Goal: Ask a question

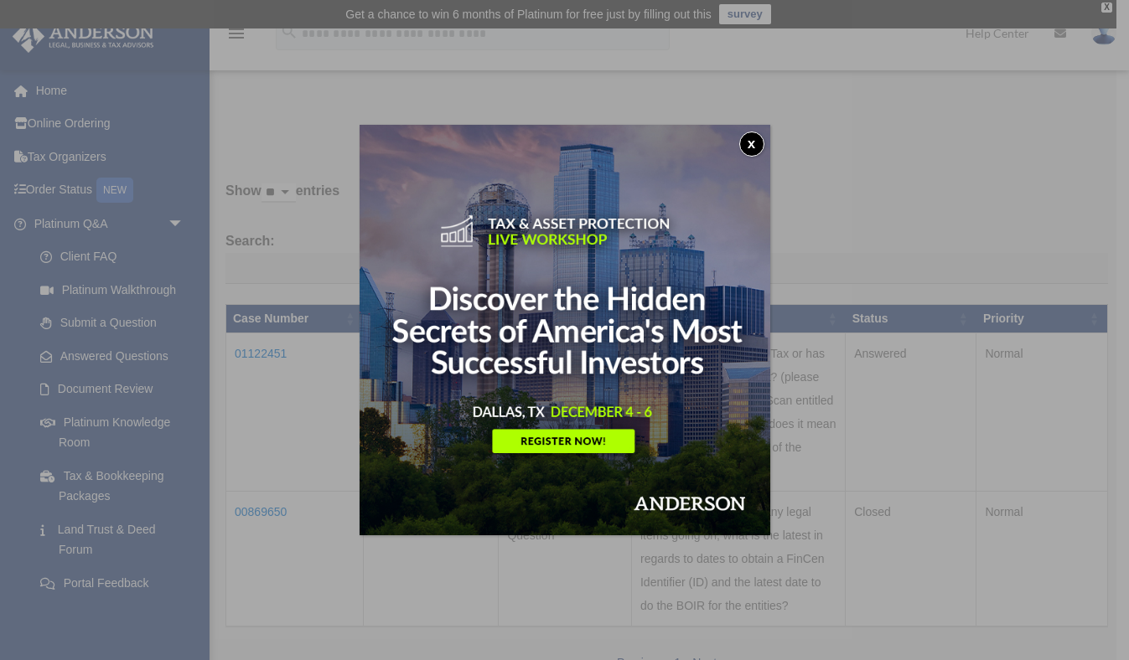
click at [748, 138] on button "x" at bounding box center [751, 144] width 25 height 25
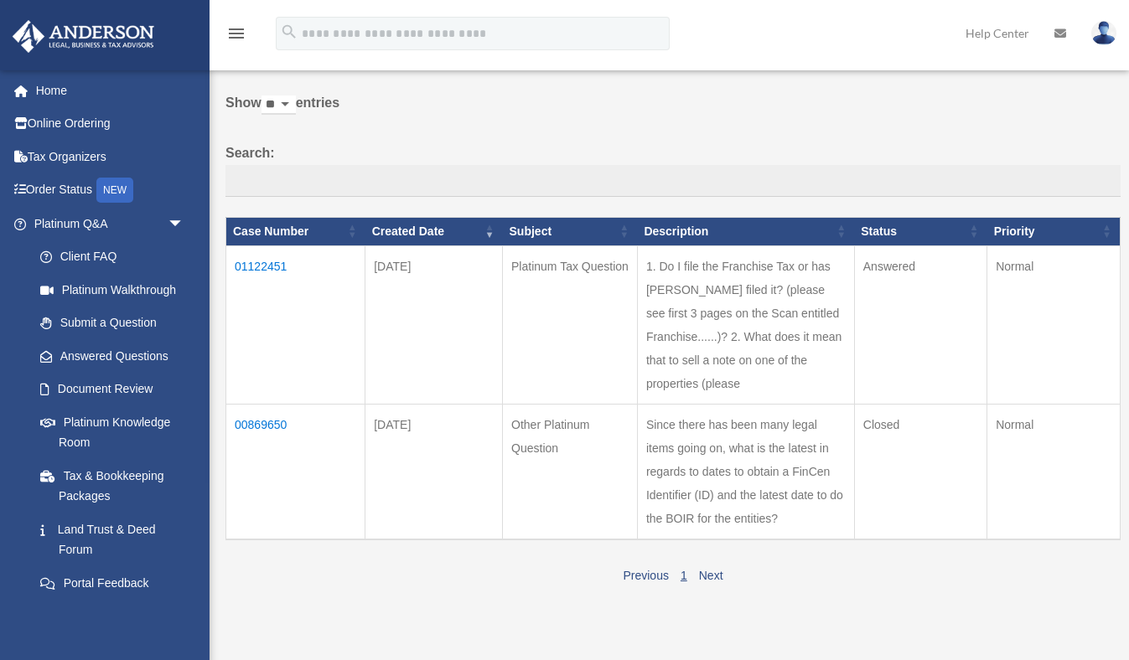
scroll to position [87, 0]
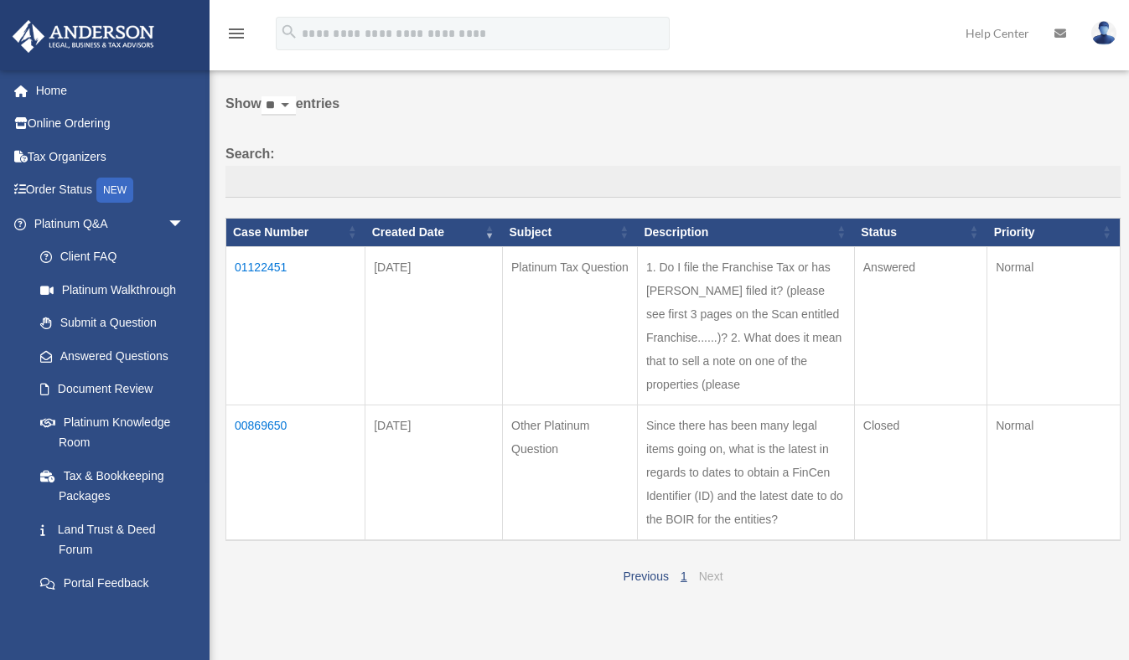
click at [711, 583] on link "Next" at bounding box center [711, 576] width 24 height 13
click at [648, 583] on link "Previous" at bounding box center [644, 576] width 45 height 13
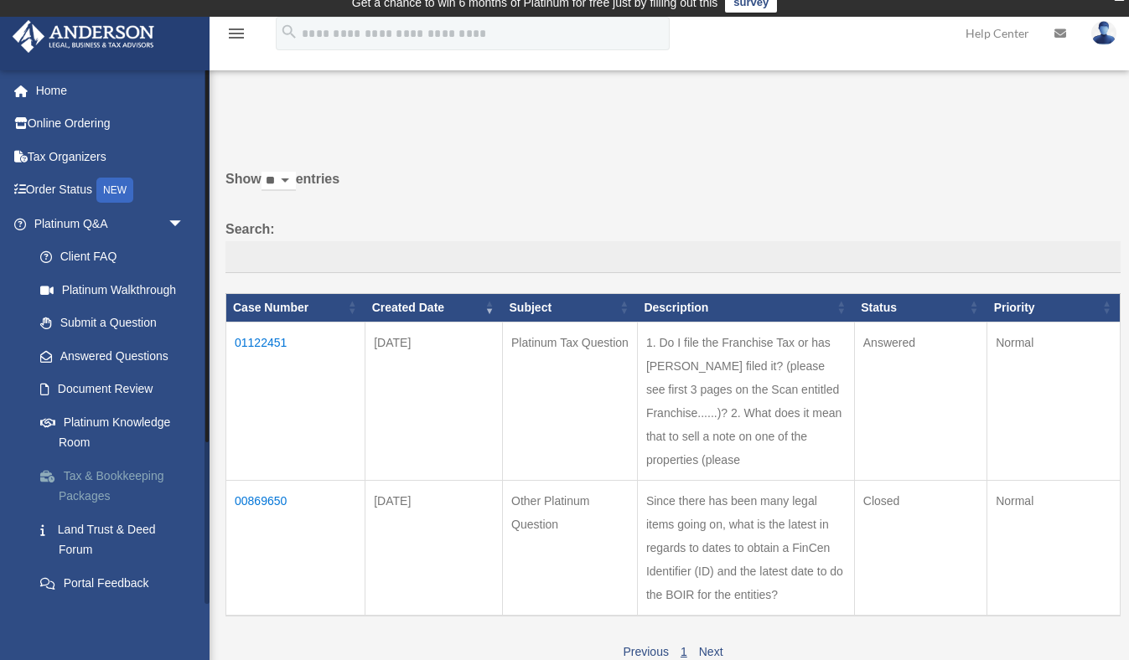
scroll to position [0, 0]
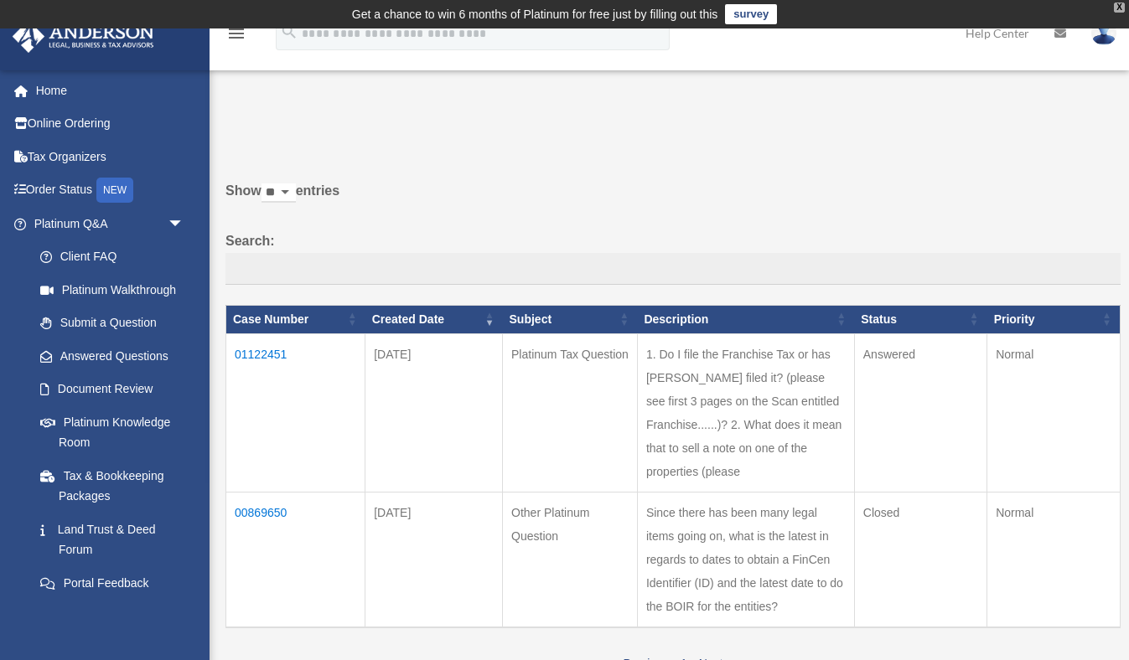
click at [1121, 8] on div "X" at bounding box center [1118, 8] width 11 height 10
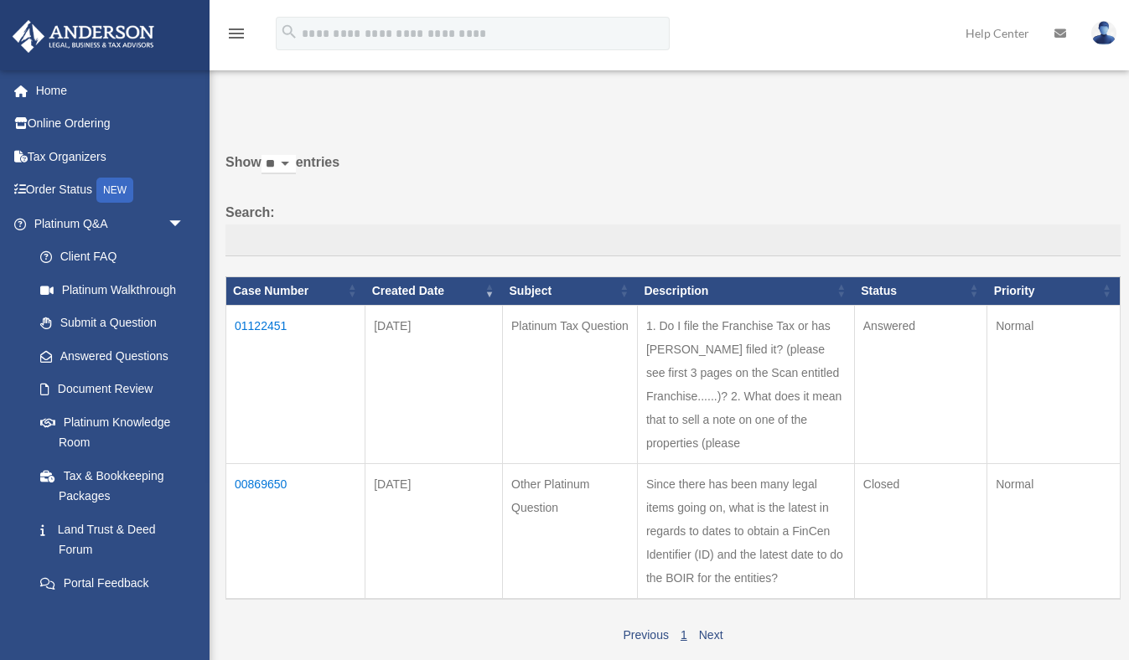
click at [271, 320] on td "01122451" at bounding box center [295, 384] width 139 height 158
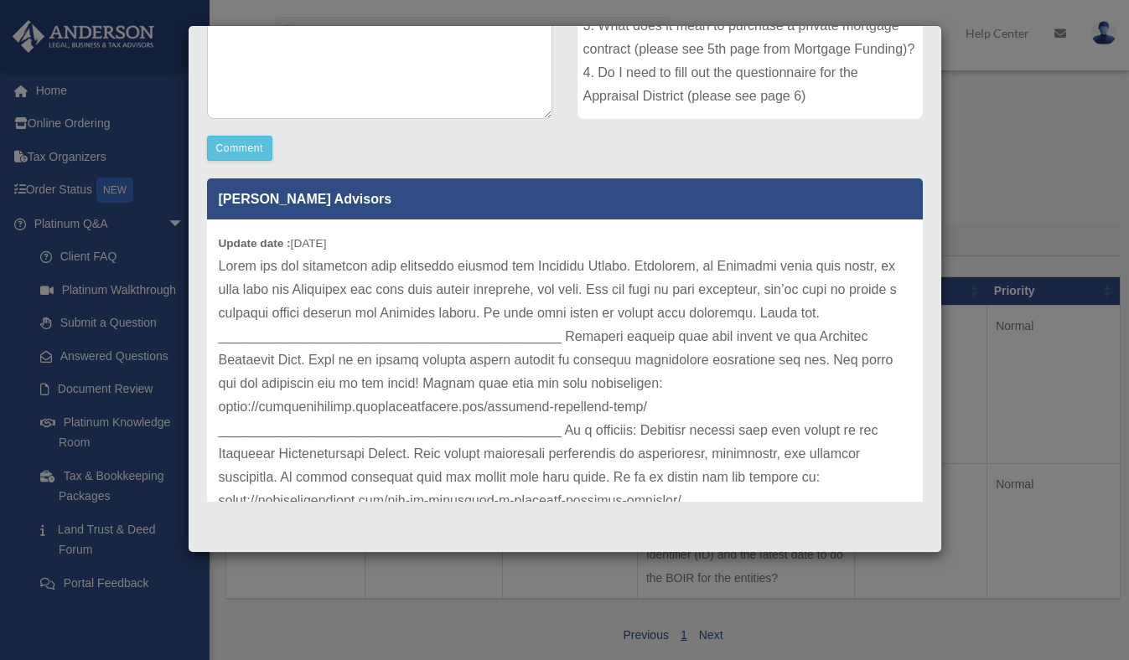
click at [219, 243] on b "Update date :" at bounding box center [255, 243] width 72 height 13
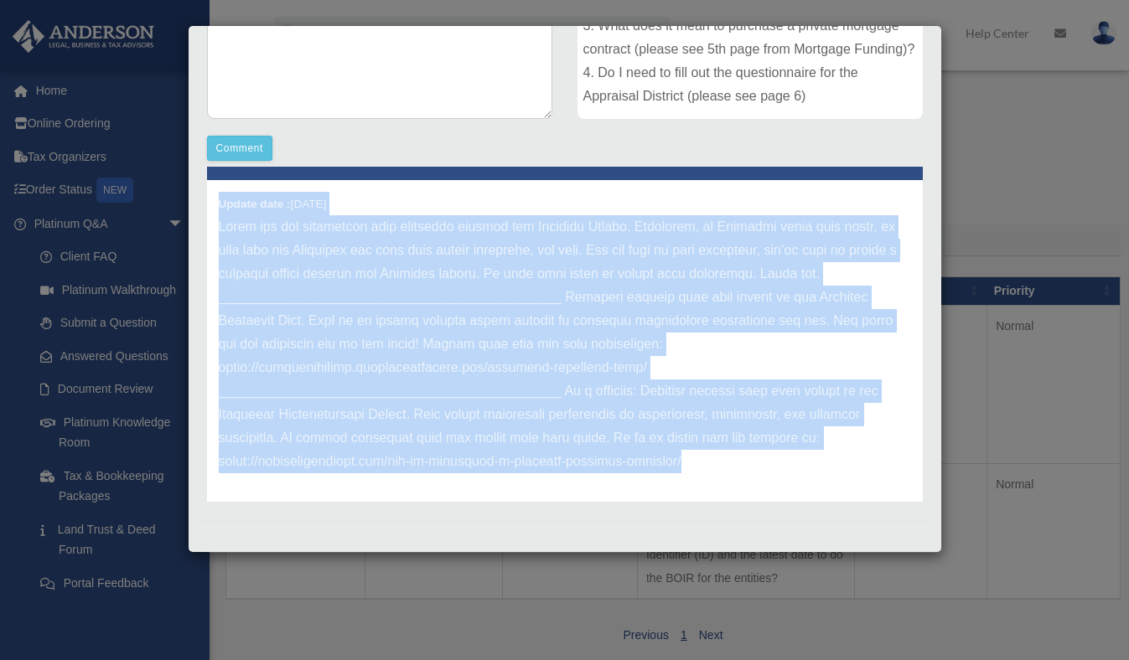
scroll to position [46, 0]
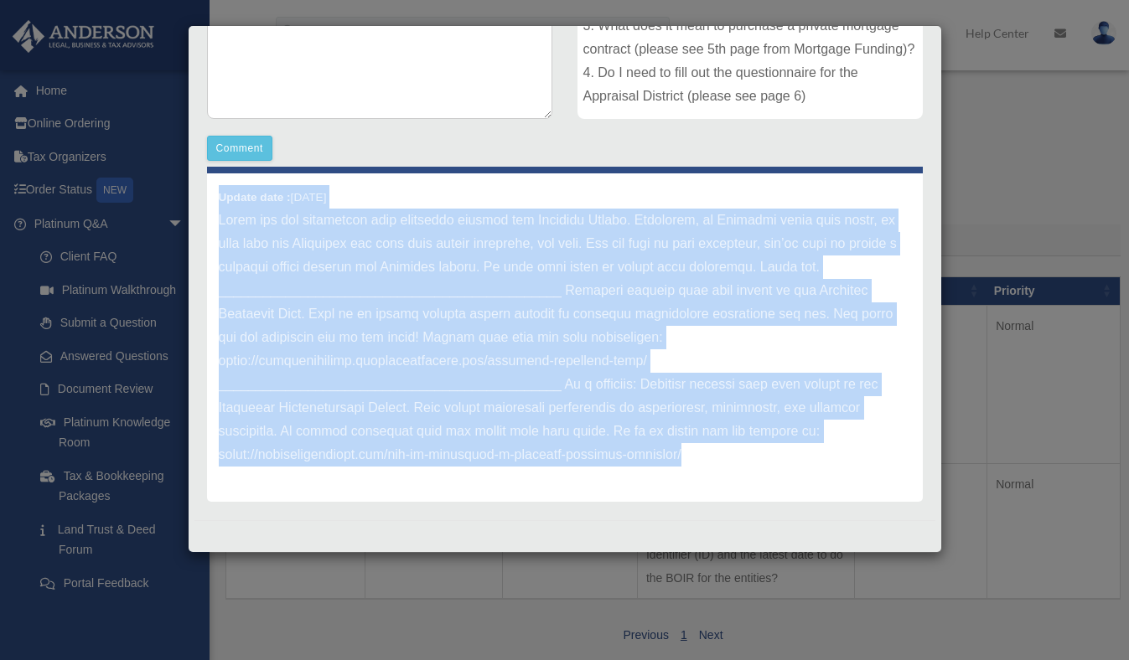
drag, startPoint x: 219, startPoint y: 243, endPoint x: 803, endPoint y: 462, distance: 624.3
click at [807, 463] on div "Update date : [DATE]" at bounding box center [564, 337] width 715 height 328
copy div "Loremi dolo : 88-57-0232 Sitam con adi elitseddoe temp incididun utlabor etd Ma…"
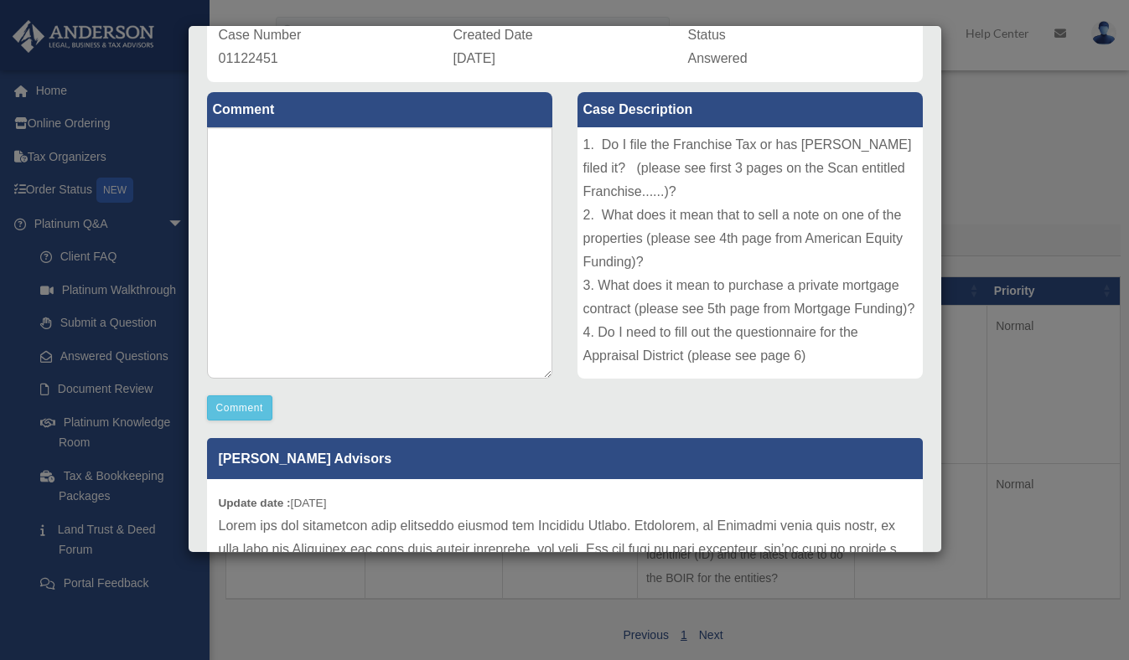
scroll to position [142, 0]
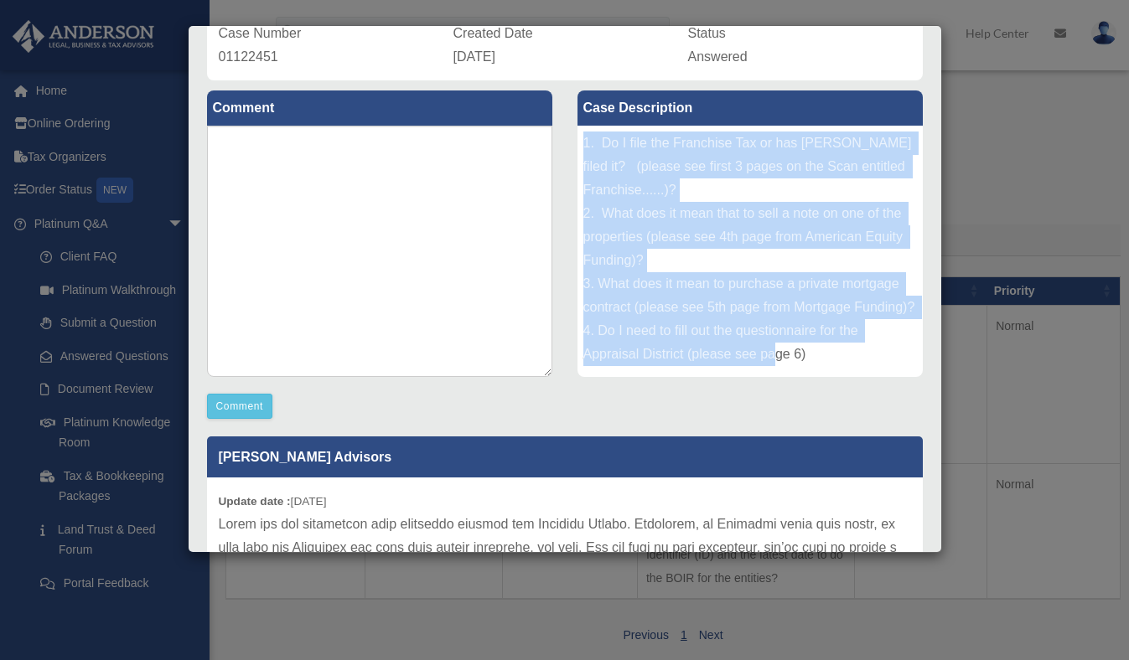
drag, startPoint x: 583, startPoint y: 141, endPoint x: 859, endPoint y: 359, distance: 351.8
click at [859, 360] on div "1. Do I file the Franchise Tax or has [PERSON_NAME] filed it? (please see first…" at bounding box center [749, 251] width 345 height 251
copy div "1. Do I file the Franchise Tax or has [PERSON_NAME] filed it? (please see first…"
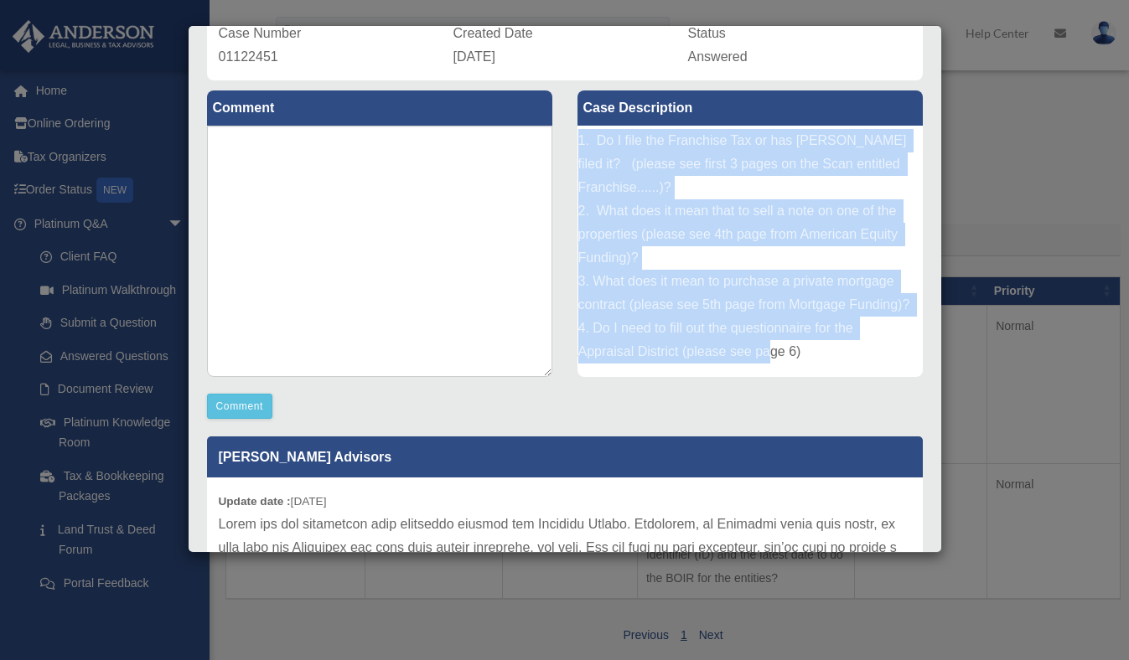
click at [658, 282] on div "1. Do I file the Franchise Tax or has [PERSON_NAME] filed it? (please see first…" at bounding box center [749, 251] width 345 height 251
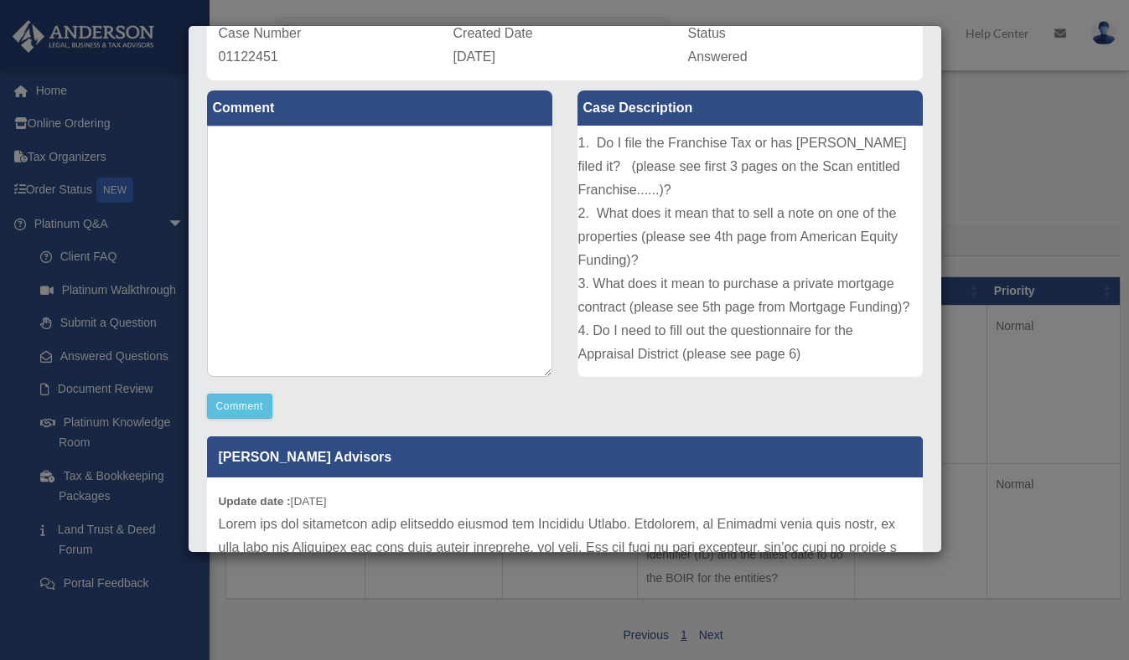
scroll to position [89, 5]
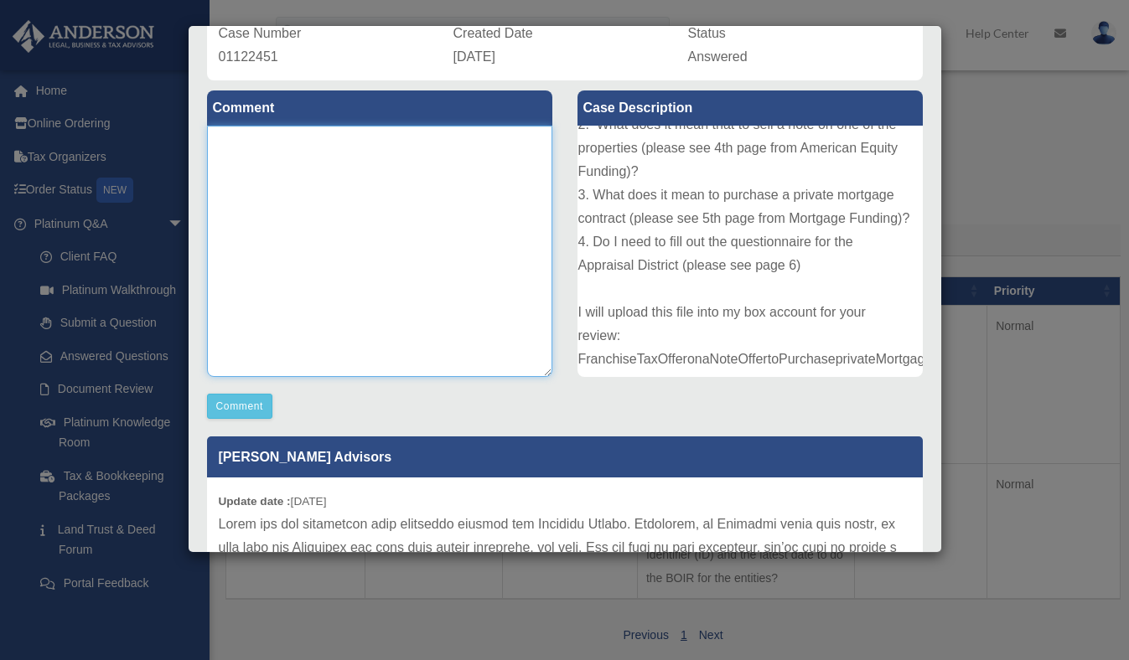
click at [434, 150] on textarea at bounding box center [379, 251] width 345 height 251
click at [987, 106] on div "Case Detail × Platinum Tax Question Case Number 01122451 Created Date [DATE] St…" at bounding box center [564, 330] width 1129 height 660
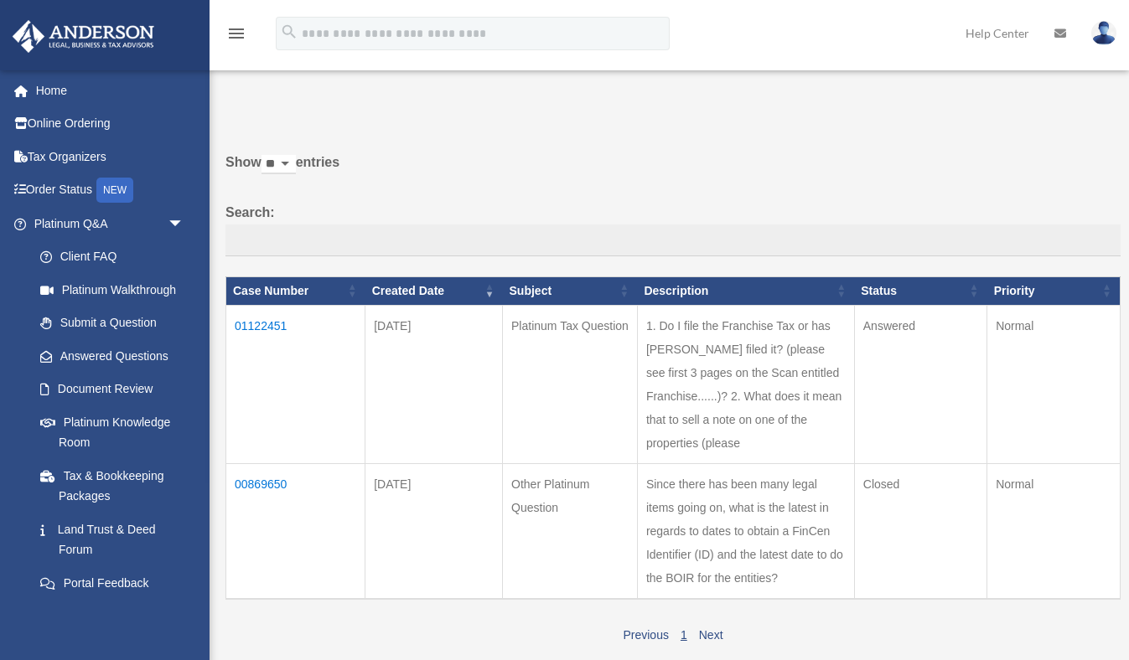
click at [1107, 23] on img at bounding box center [1103, 33] width 25 height 24
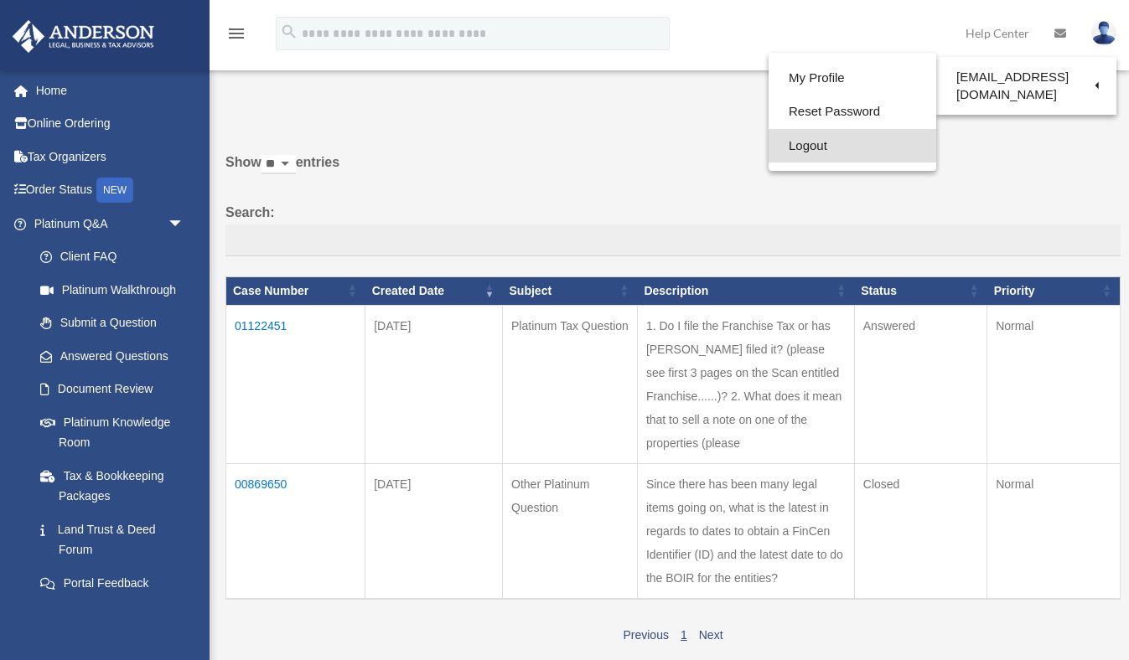
click at [804, 146] on link "Logout" at bounding box center [852, 146] width 168 height 34
